Goal: Check status: Check status

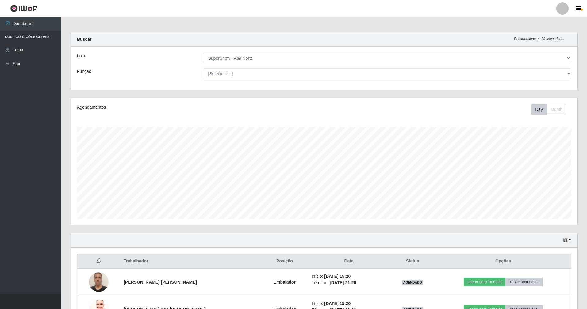
select select "71"
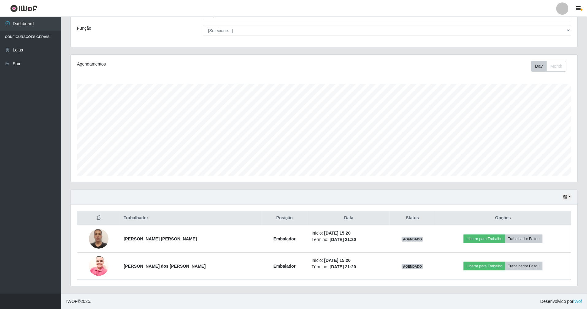
scroll to position [127, 506]
click at [566, 195] on icon "button" at bounding box center [565, 197] width 4 height 4
click at [563, 219] on button "1 dia" at bounding box center [546, 221] width 48 height 13
click at [568, 195] on button "button" at bounding box center [566, 197] width 9 height 7
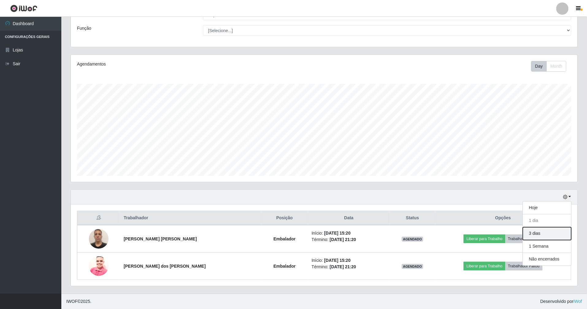
click at [555, 231] on button "3 dias" at bounding box center [546, 233] width 48 height 13
click at [567, 196] on icon "button" at bounding box center [565, 197] width 4 height 4
click at [549, 244] on button "1 Semana" at bounding box center [546, 246] width 48 height 13
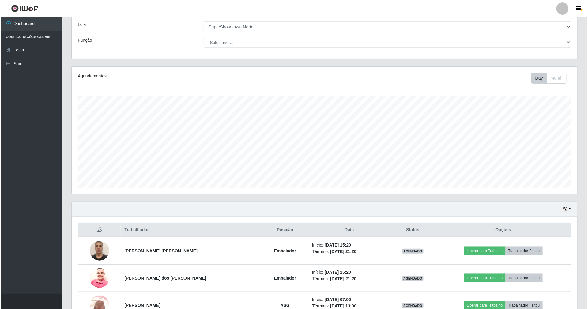
scroll to position [99, 0]
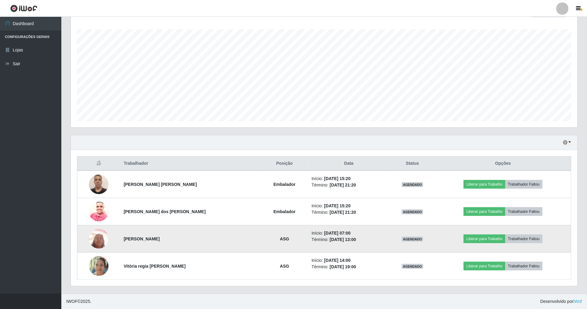
click at [101, 243] on img at bounding box center [99, 239] width 20 height 26
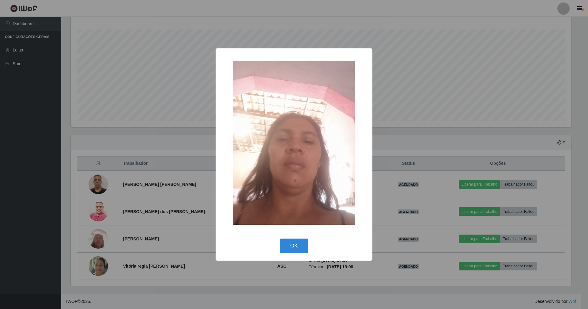
click at [181, 152] on div "× OK Cancel" at bounding box center [294, 154] width 588 height 309
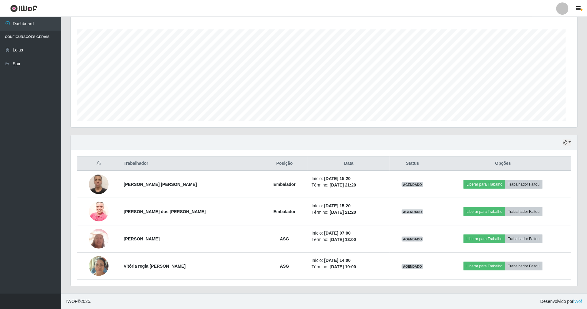
scroll to position [127, 506]
click at [568, 141] on button "button" at bounding box center [566, 142] width 9 height 7
click at [548, 152] on button "Hoje" at bounding box center [546, 153] width 48 height 13
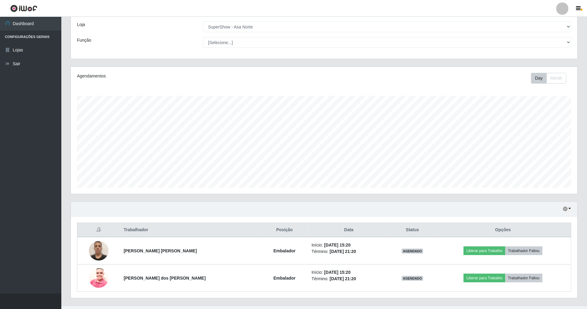
scroll to position [41, 0]
